Goal: Navigation & Orientation: Understand site structure

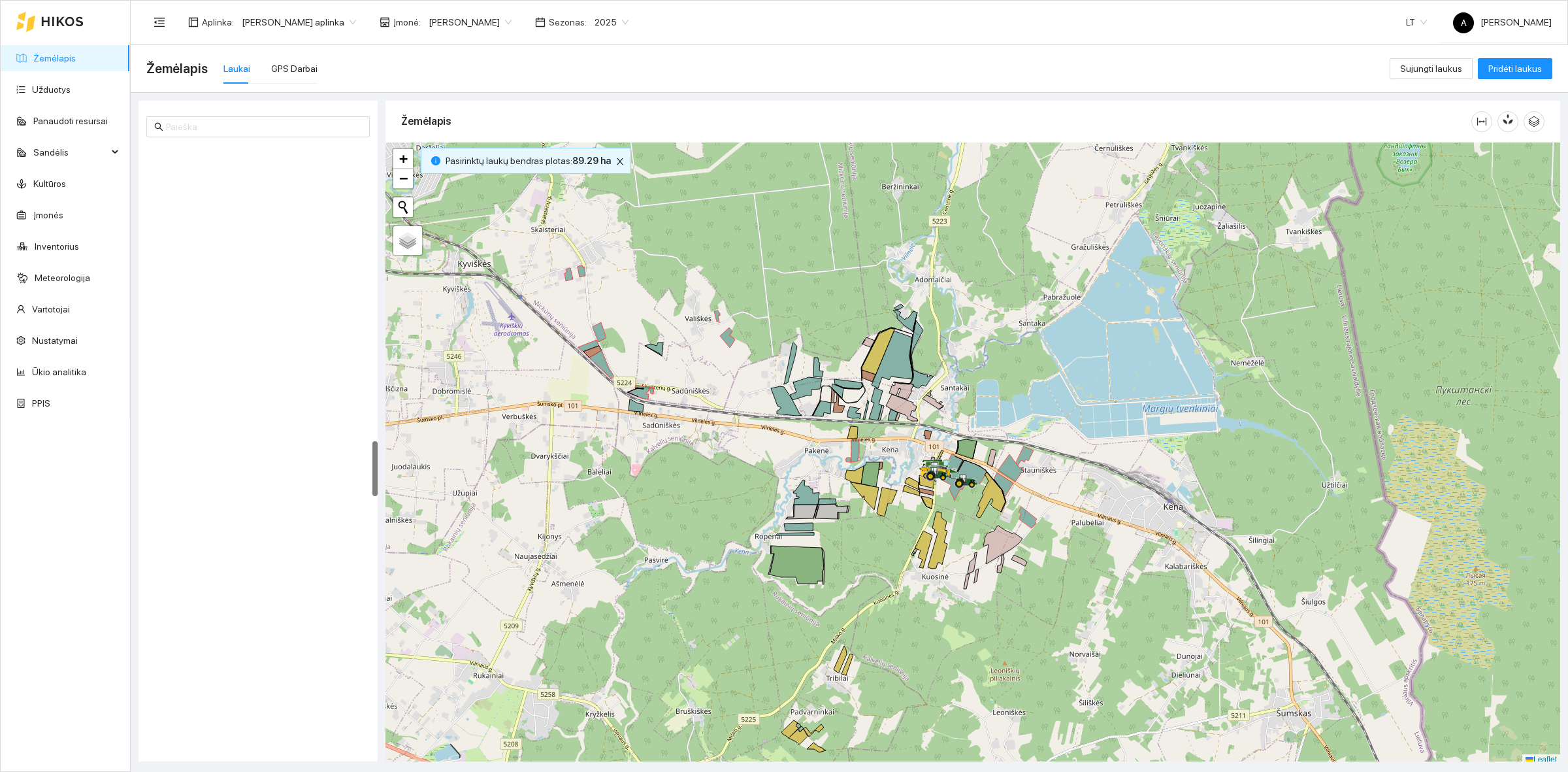
scroll to position [4, 0]
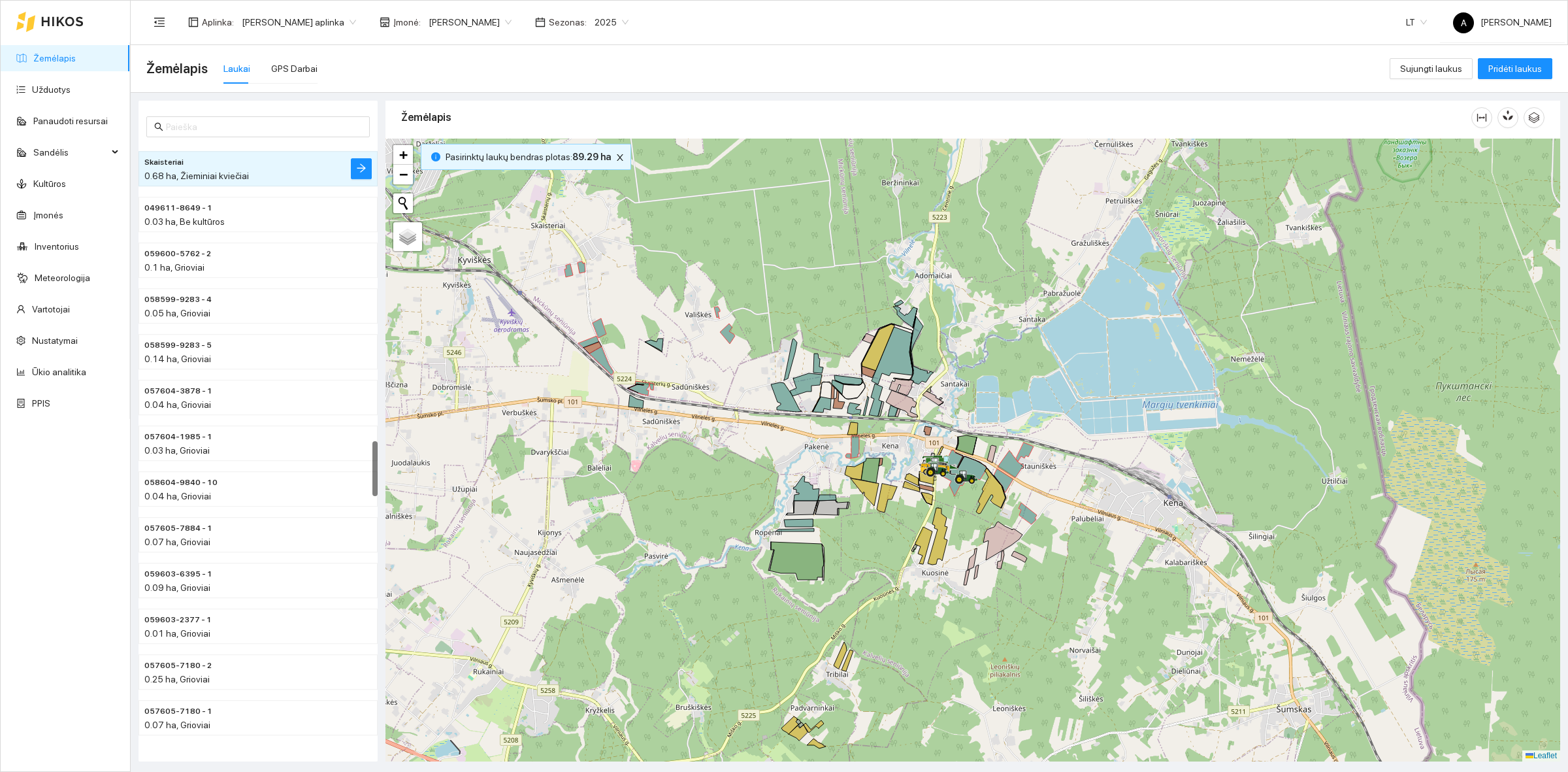
drag, startPoint x: 811, startPoint y: 229, endPoint x: 649, endPoint y: 221, distance: 162.2
click at [811, 229] on div at bounding box center [973, 449] width 1175 height 623
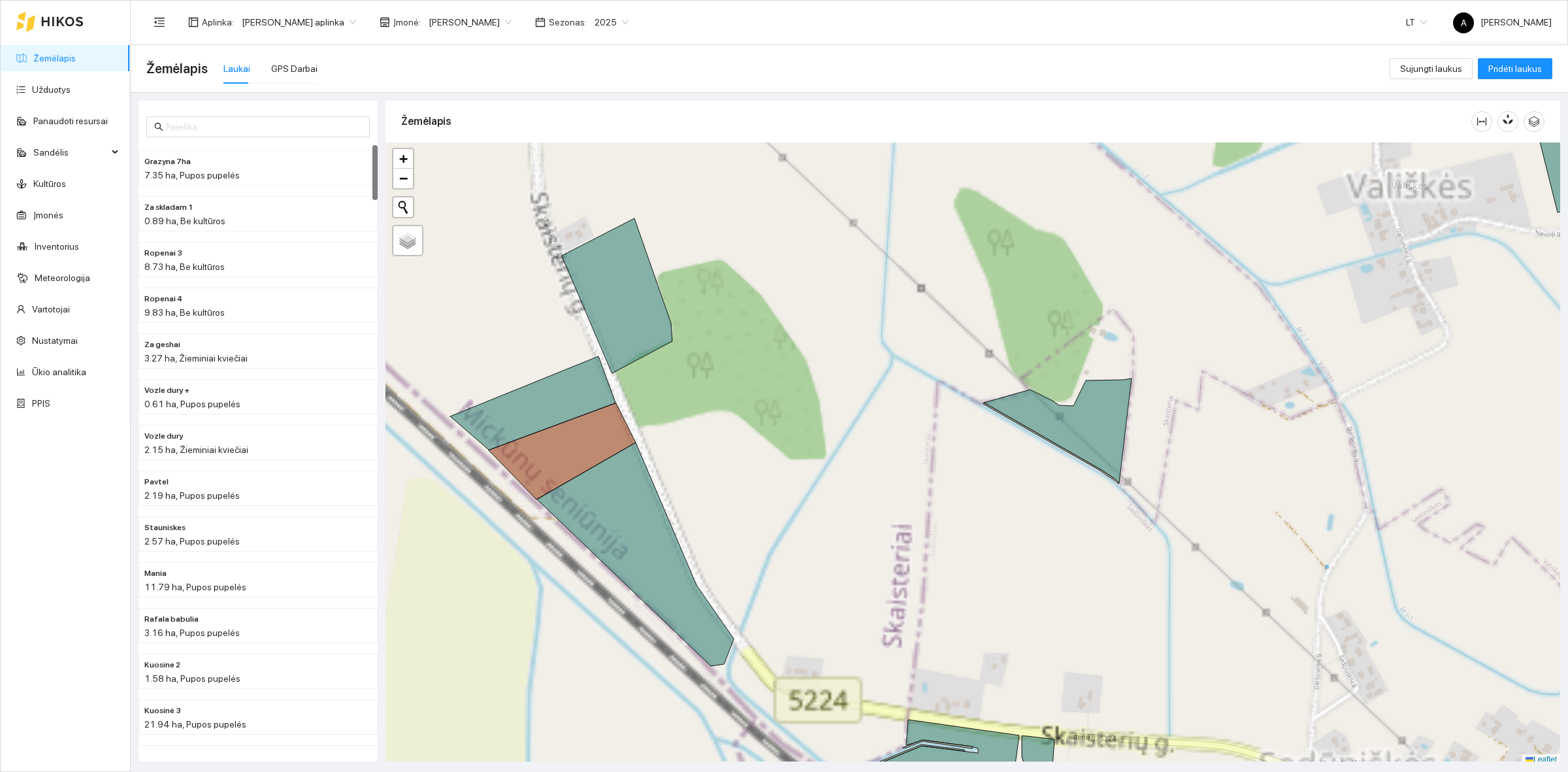
scroll to position [4, 0]
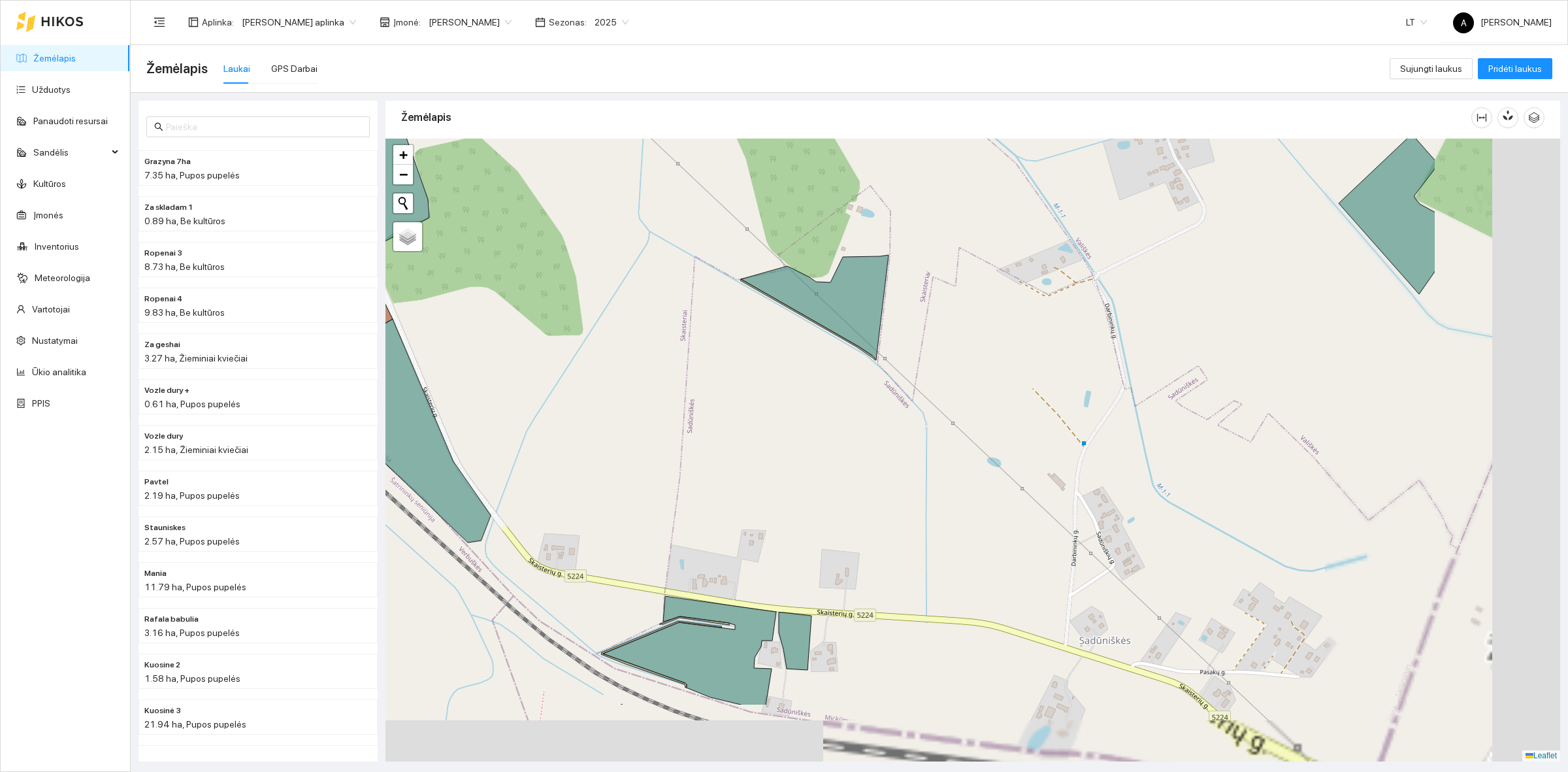
drag, startPoint x: 1003, startPoint y: 377, endPoint x: 807, endPoint y: 279, distance: 219.1
click at [763, 257] on div at bounding box center [973, 449] width 1175 height 623
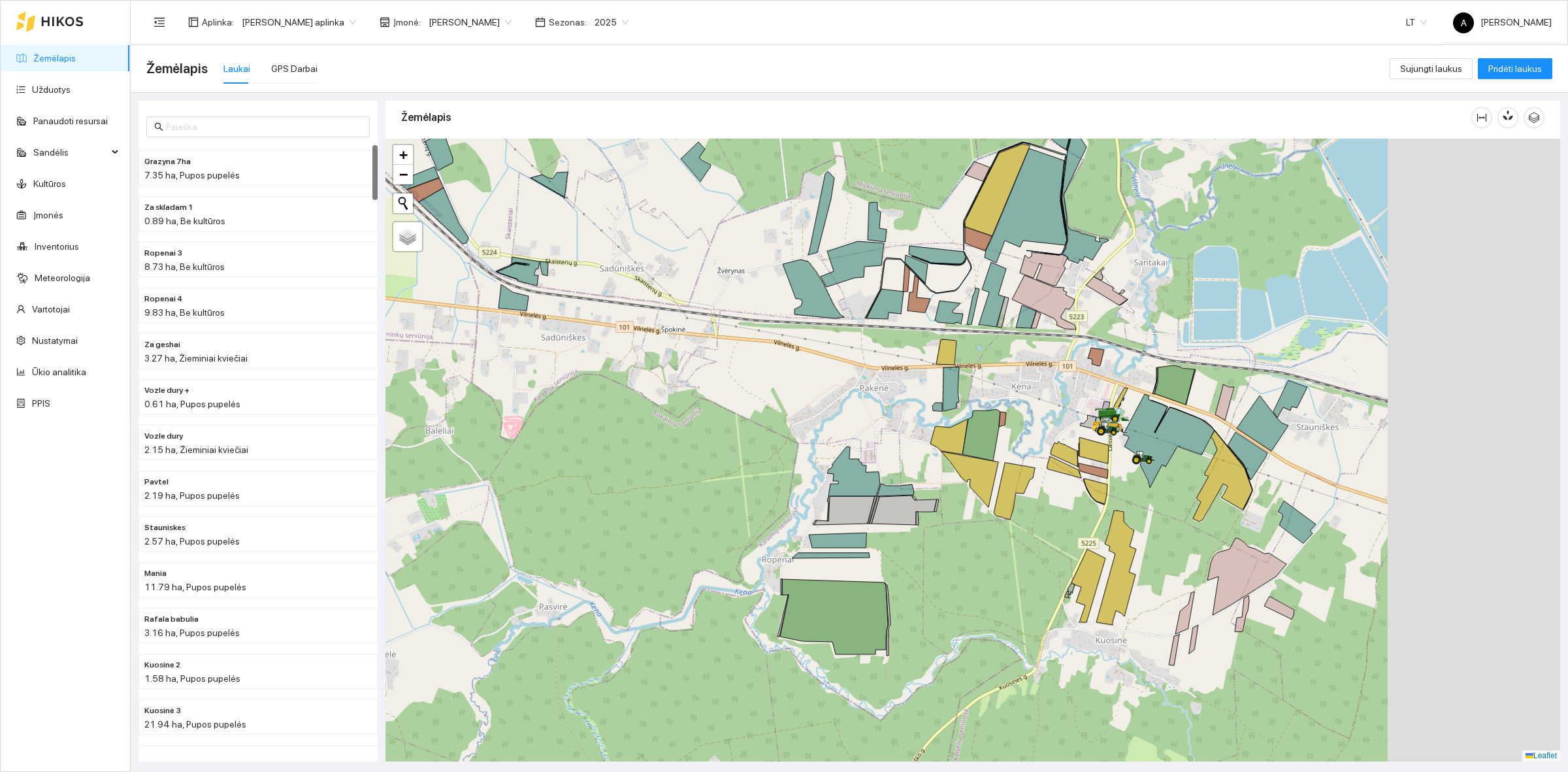
drag, startPoint x: 909, startPoint y: 412, endPoint x: 637, endPoint y: 386, distance: 273.2
click at [637, 386] on div at bounding box center [973, 449] width 1175 height 623
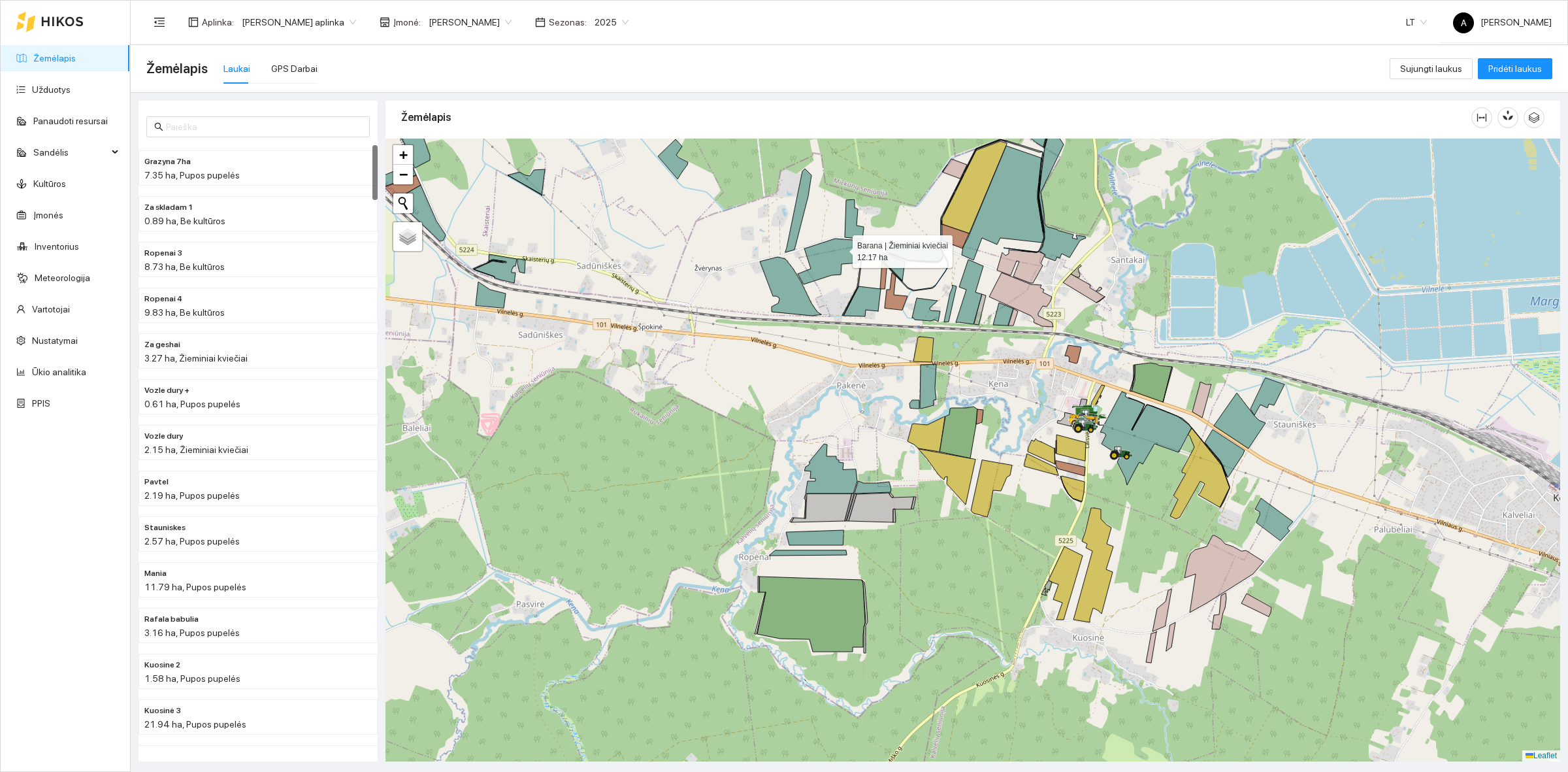
click at [840, 248] on icon at bounding box center [829, 261] width 64 height 46
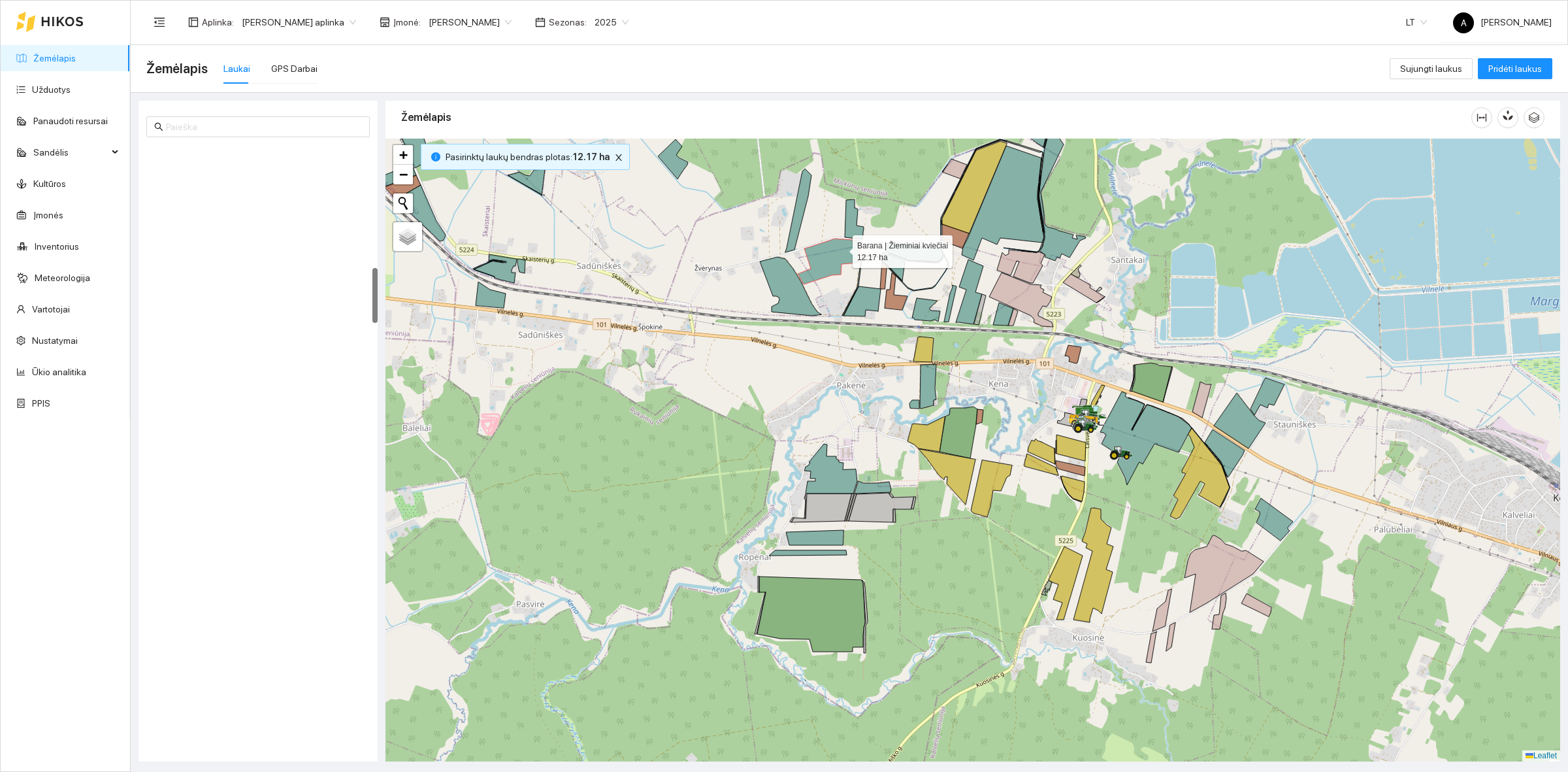
scroll to position [1324, 0]
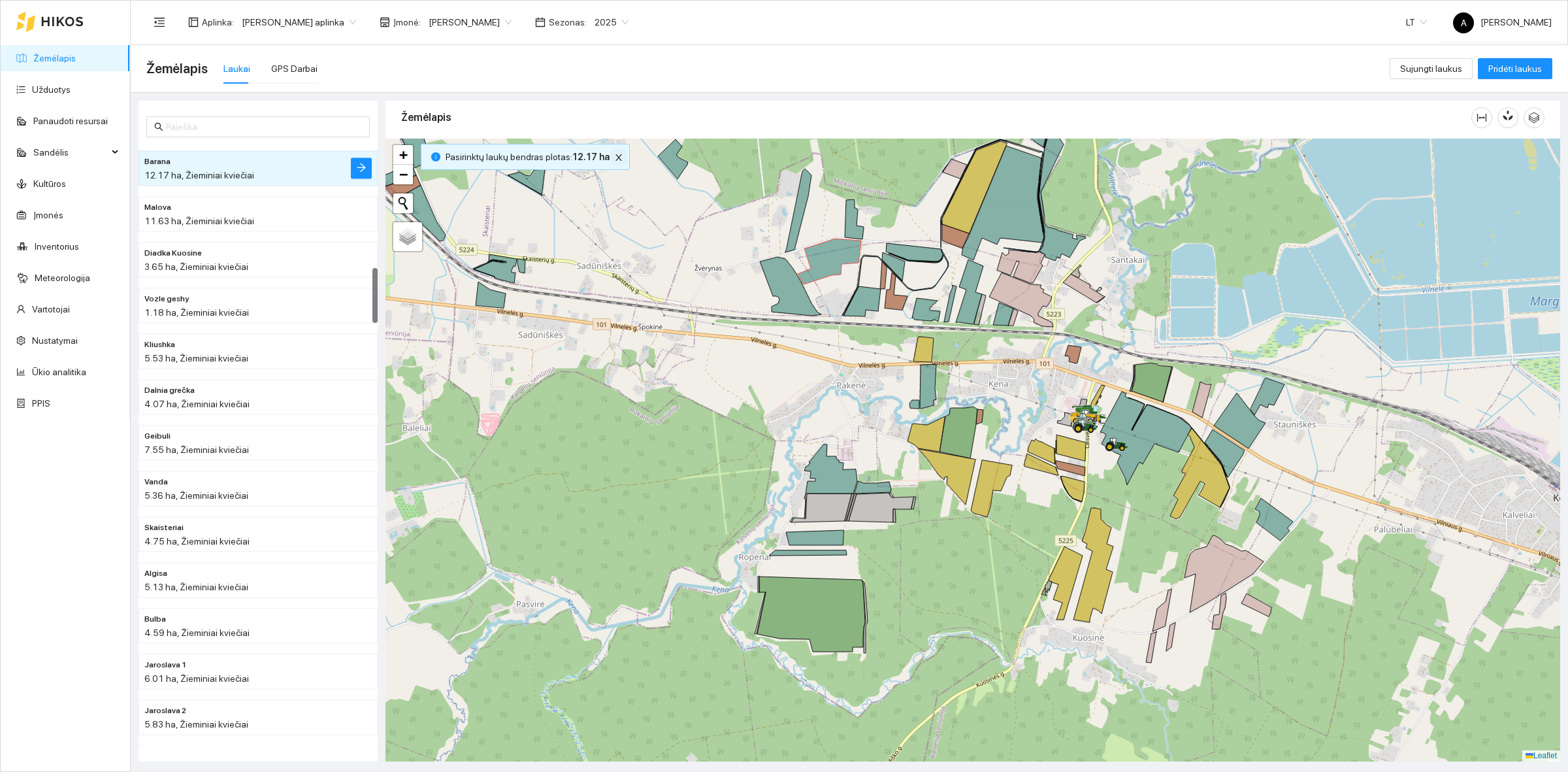
click at [614, 159] on icon "close" at bounding box center [618, 157] width 9 height 9
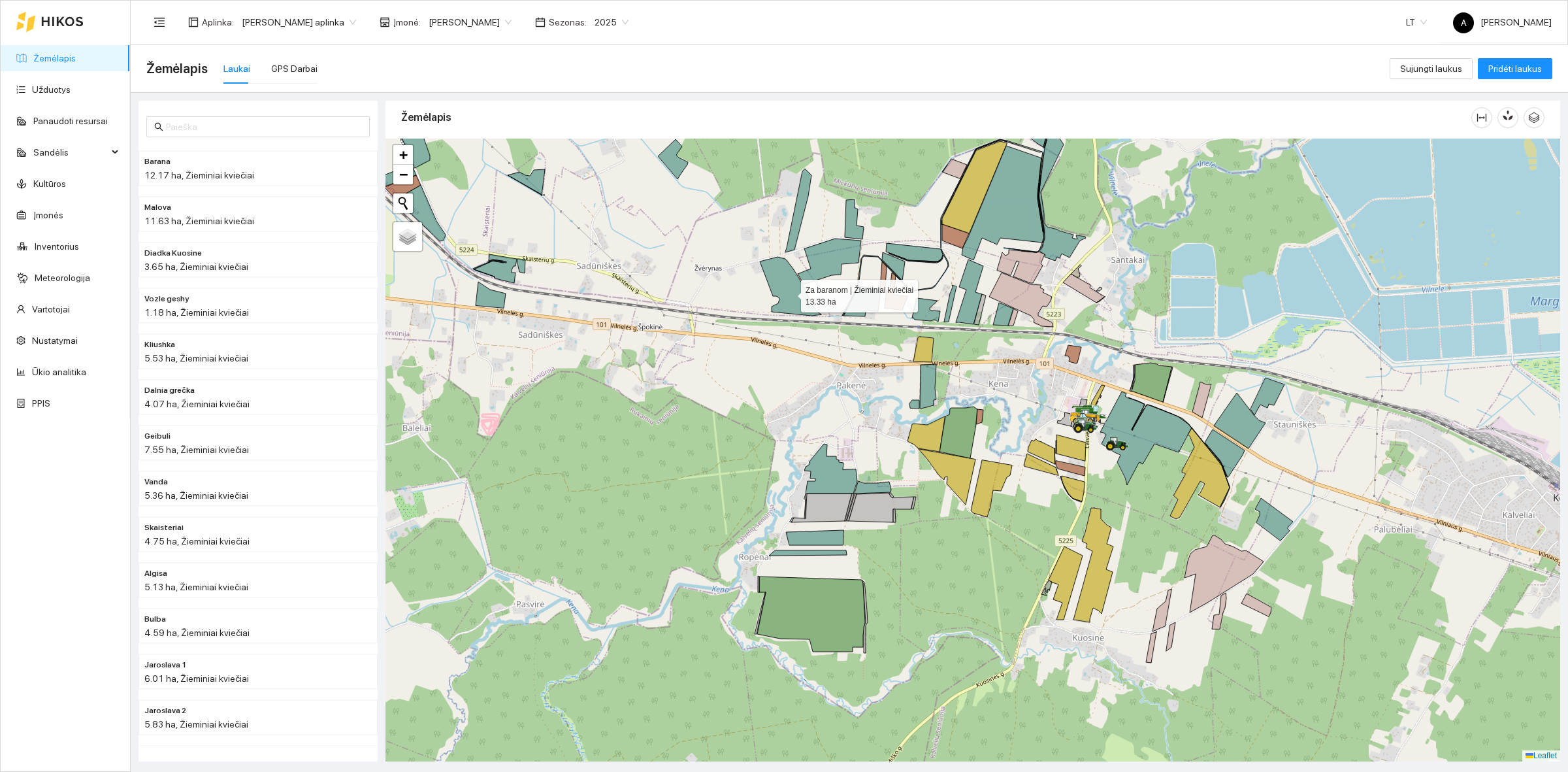
click at [789, 292] on icon at bounding box center [790, 286] width 62 height 59
